Goal: Task Accomplishment & Management: Manage account settings

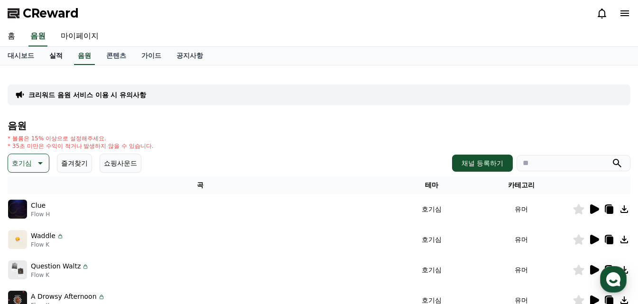
click at [62, 55] on link "실적" at bounding box center [56, 56] width 28 height 18
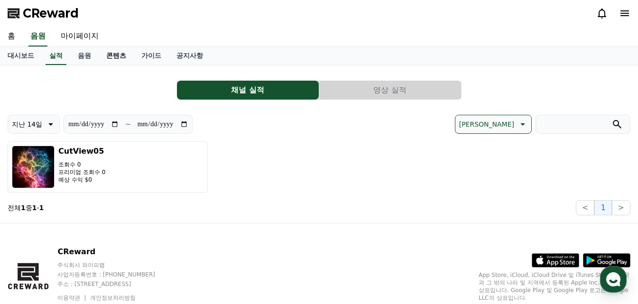
click at [108, 60] on link "콘텐츠" at bounding box center [116, 56] width 35 height 18
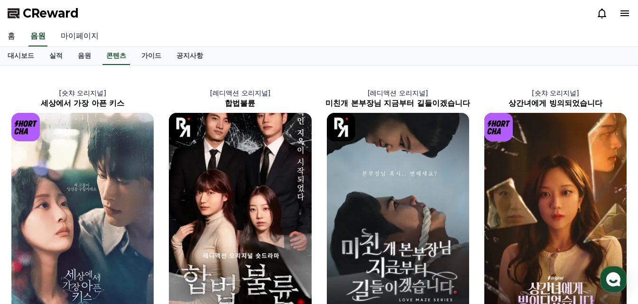
click at [67, 37] on link "마이페이지" at bounding box center [79, 37] width 53 height 20
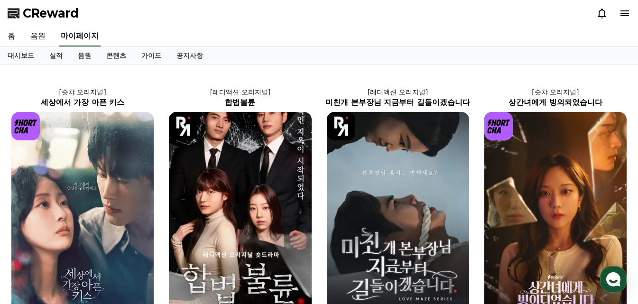
select select "**********"
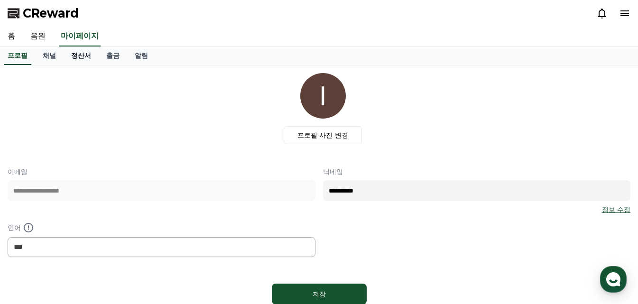
click at [78, 59] on link "정산서" at bounding box center [81, 56] width 35 height 18
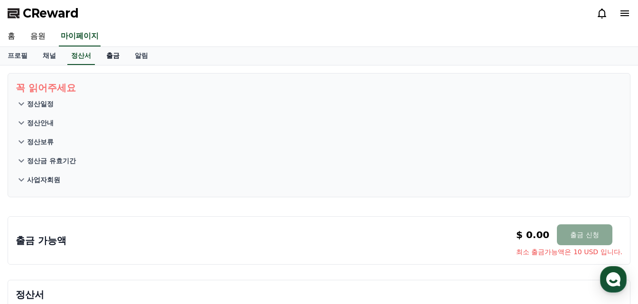
click at [111, 62] on link "출금" at bounding box center [113, 56] width 28 height 18
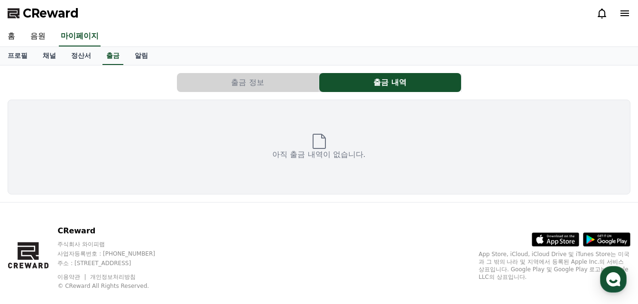
click at [214, 86] on button "출금 정보" at bounding box center [248, 82] width 142 height 19
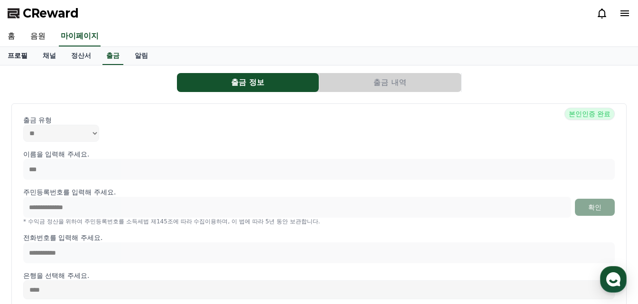
click at [14, 59] on link "프로필" at bounding box center [17, 56] width 35 height 18
select select "**********"
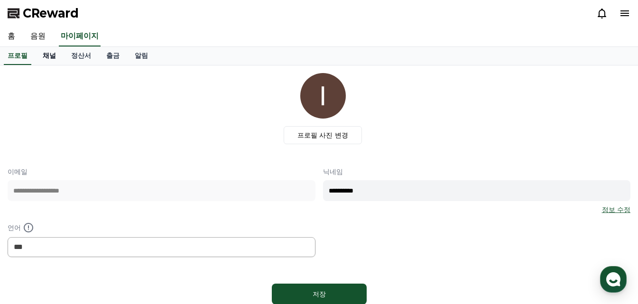
click at [48, 57] on link "채널" at bounding box center [49, 56] width 28 height 18
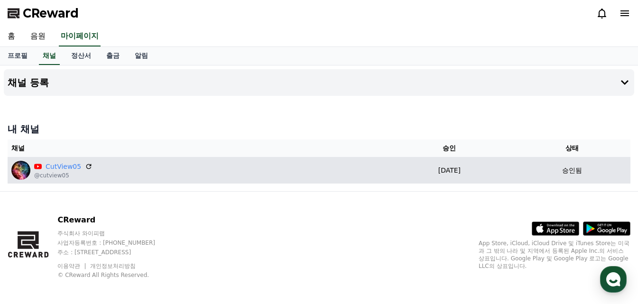
click at [24, 169] on img at bounding box center [20, 170] width 19 height 19
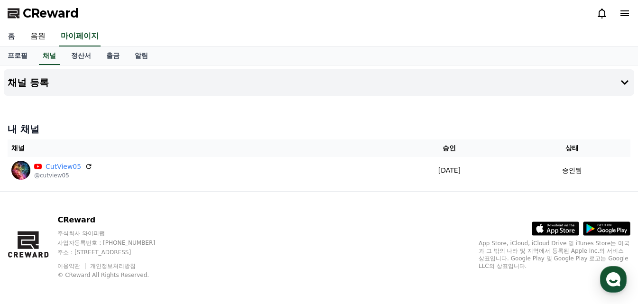
click at [10, 34] on link "홈" at bounding box center [11, 37] width 23 height 20
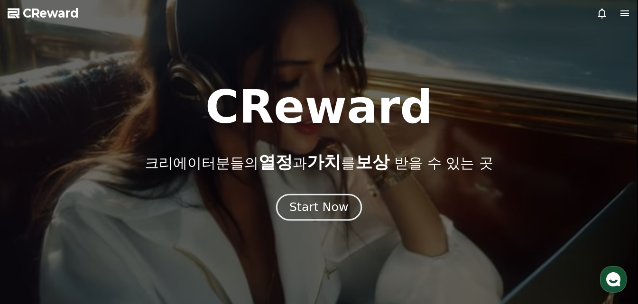
click at [310, 203] on div "Start Now" at bounding box center [318, 207] width 59 height 16
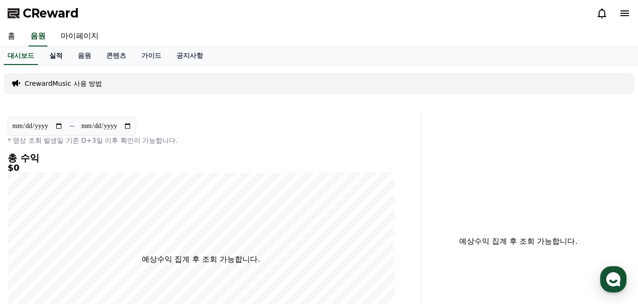
click at [52, 56] on link "실적" at bounding box center [56, 56] width 28 height 18
